Goal: Find contact information: Obtain details needed to contact an individual or organization

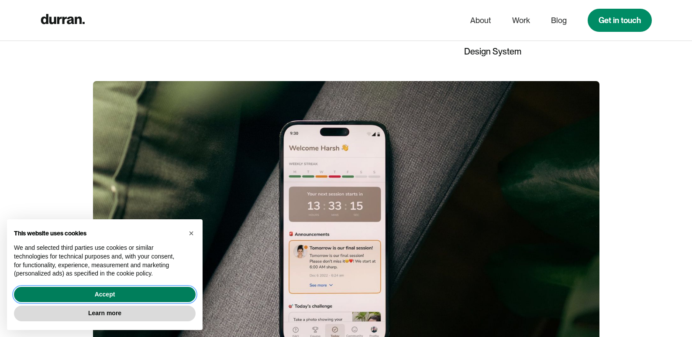
click at [100, 289] on button "Accept" at bounding box center [105, 295] width 182 height 16
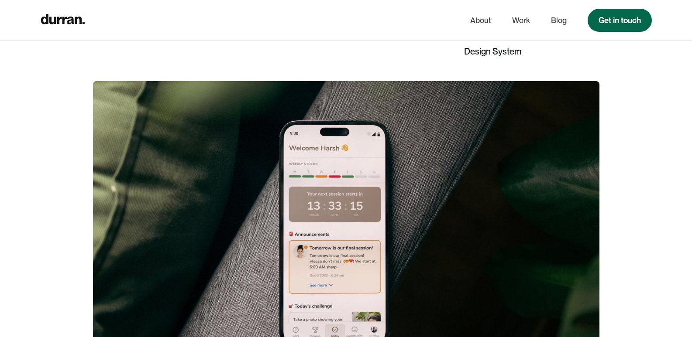
click at [607, 24] on link "Get in touch" at bounding box center [619, 20] width 64 height 23
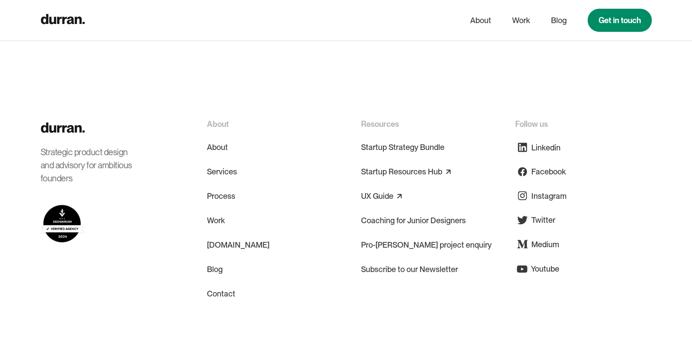
scroll to position [728, 0]
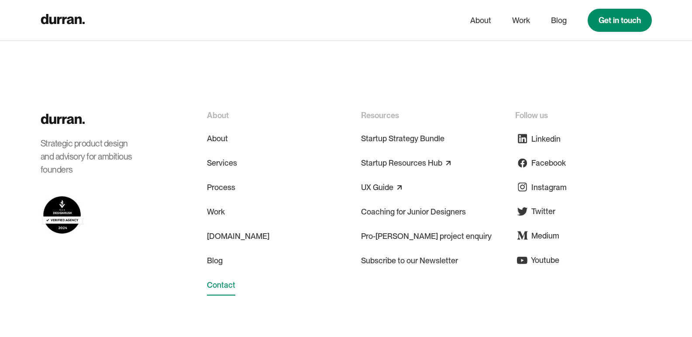
click at [225, 289] on link "Contact" at bounding box center [221, 285] width 28 height 21
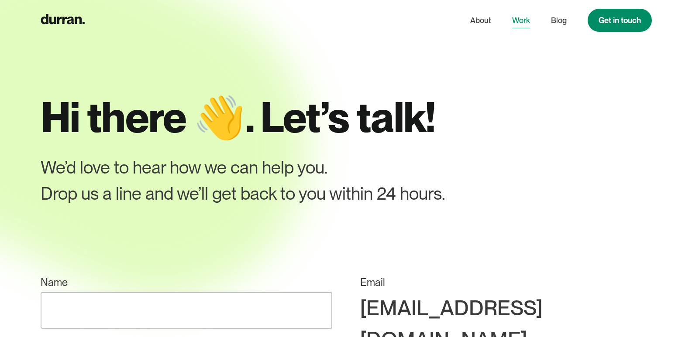
click at [526, 17] on link "Work" at bounding box center [521, 20] width 18 height 17
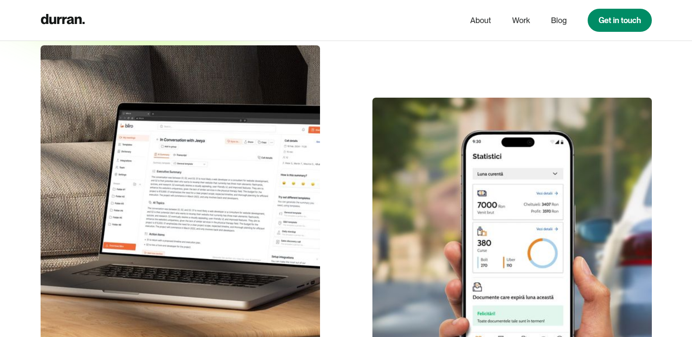
scroll to position [291, 0]
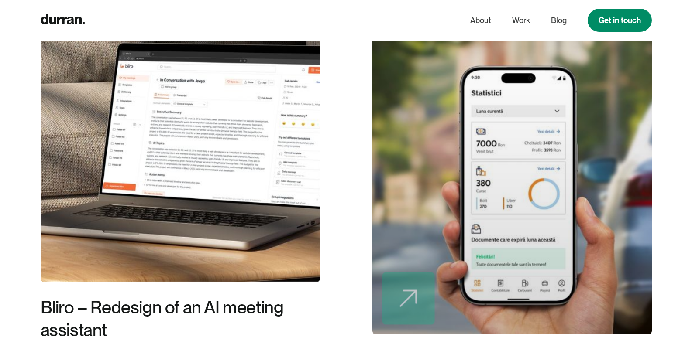
click at [625, 6] on div "About Work Blog Get in touch" at bounding box center [346, 20] width 692 height 41
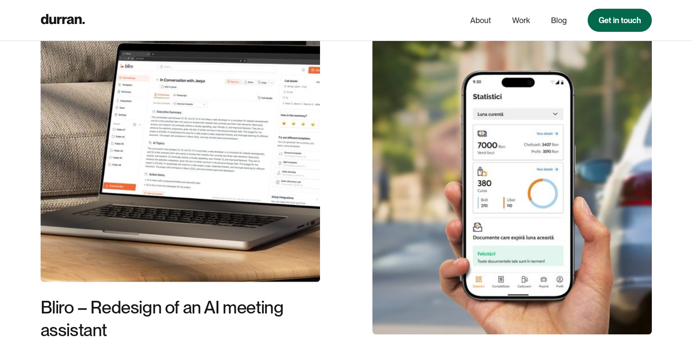
click at [622, 15] on link "Get in touch" at bounding box center [619, 20] width 64 height 23
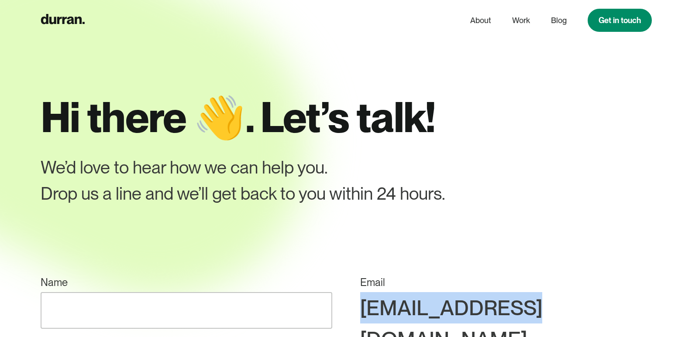
drag, startPoint x: 497, startPoint y: 300, endPoint x: 649, endPoint y: 304, distance: 151.9
copy div "[EMAIL_ADDRESS][DOMAIN_NAME]"
